Goal: Communication & Community: Answer question/provide support

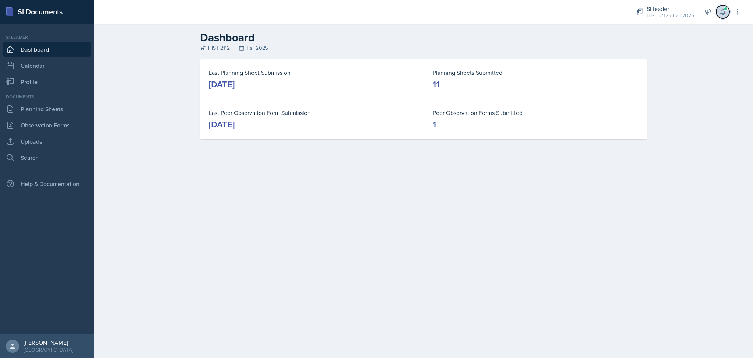
click at [726, 10] on span at bounding box center [726, 9] width 4 height 4
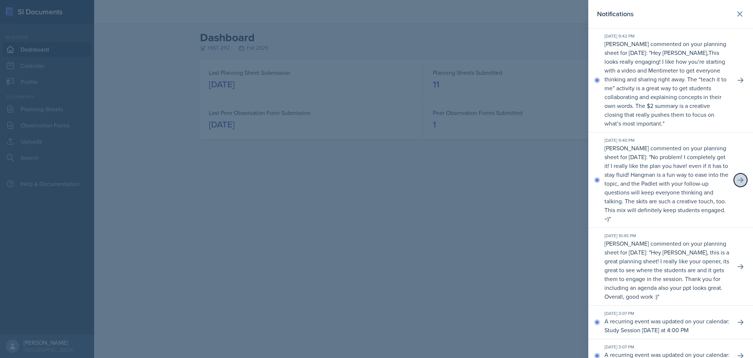
click at [737, 184] on icon at bounding box center [740, 179] width 7 height 7
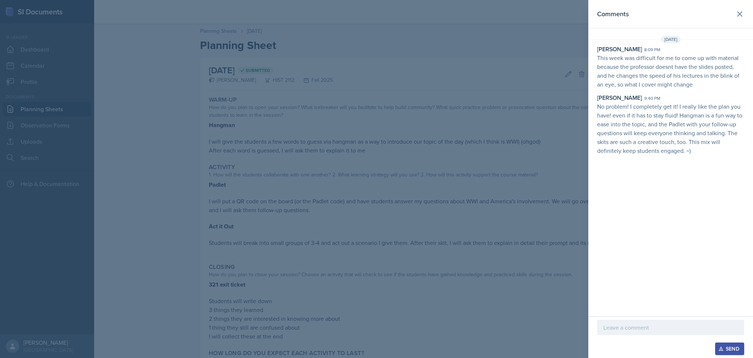
click at [638, 332] on div at bounding box center [670, 326] width 147 height 15
click at [727, 349] on div "Send" at bounding box center [729, 348] width 19 height 6
click at [742, 13] on icon at bounding box center [740, 14] width 9 height 9
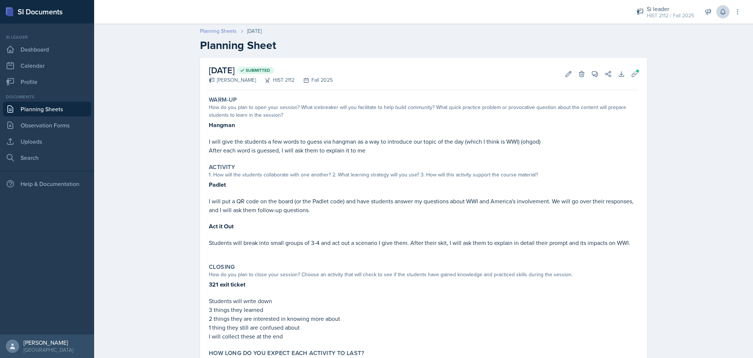
click at [226, 31] on link "Planning Sheets" at bounding box center [218, 31] width 37 height 8
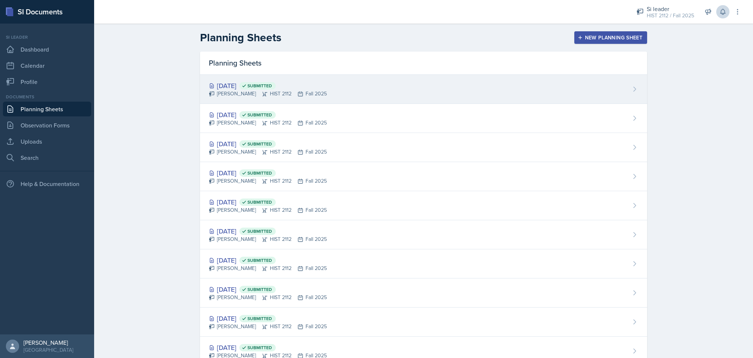
click at [333, 89] on div "[DATE] Submitted [PERSON_NAME] HIST 2112 Fall 2025" at bounding box center [423, 89] width 447 height 29
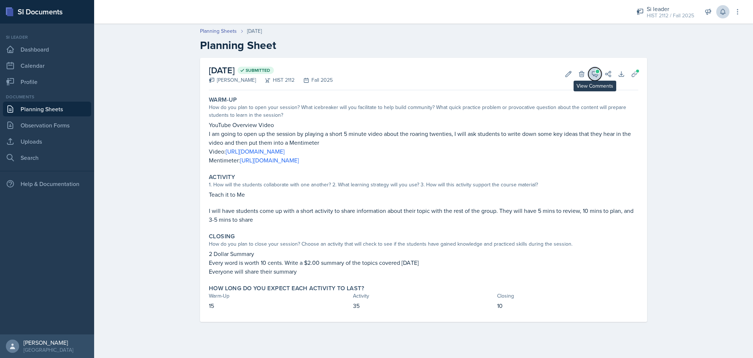
click at [598, 74] on icon at bounding box center [596, 74] width 6 height 6
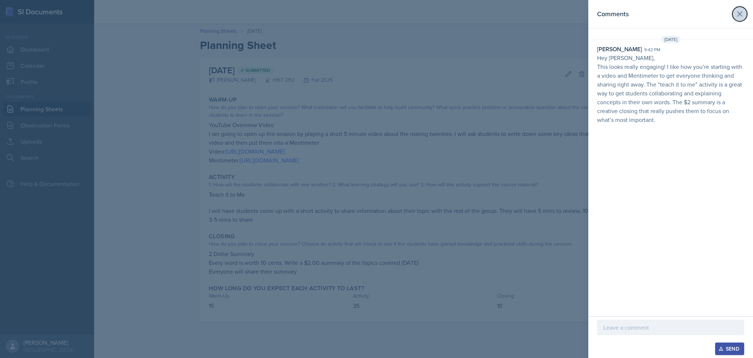
click at [740, 11] on icon at bounding box center [740, 14] width 9 height 9
